Goal: Find specific page/section

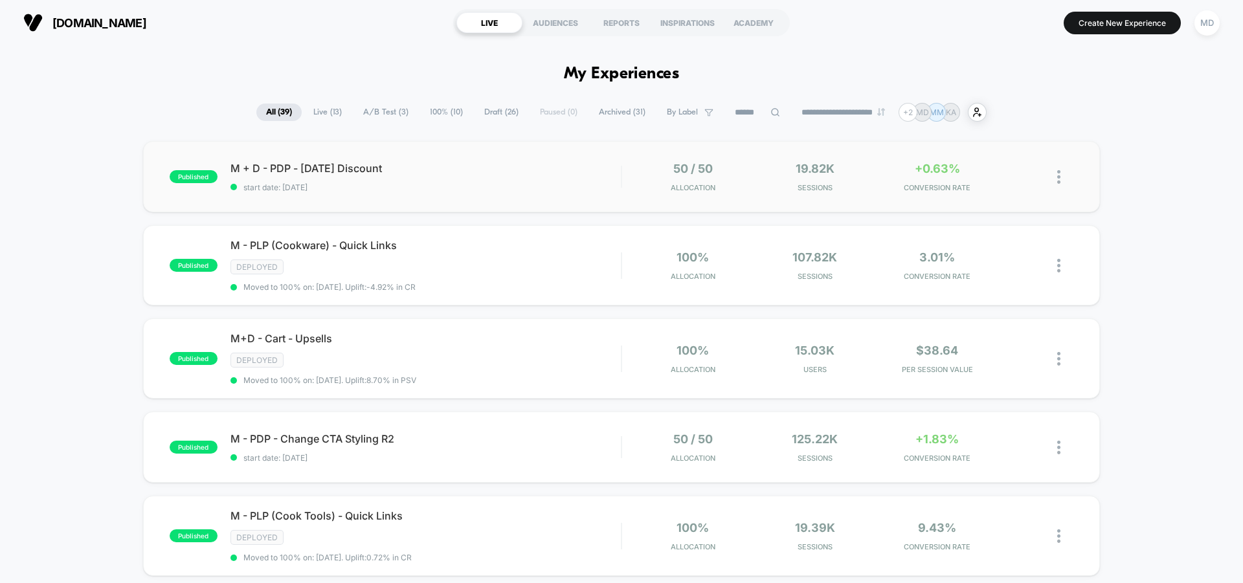
click at [548, 195] on div "published M + D - PDP - [DATE] Discount start date: [DATE] 50 / 50 Allocation 1…" at bounding box center [621, 176] width 957 height 71
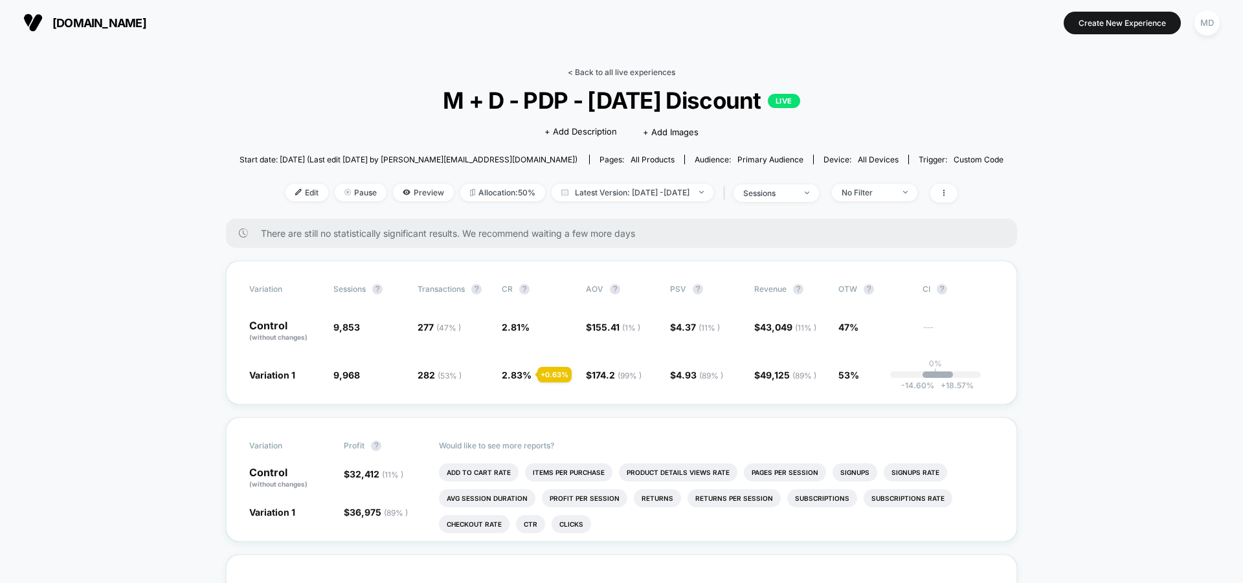
click at [624, 71] on link "< Back to all live experiences" at bounding box center [621, 72] width 107 height 10
